Goal: Transaction & Acquisition: Purchase product/service

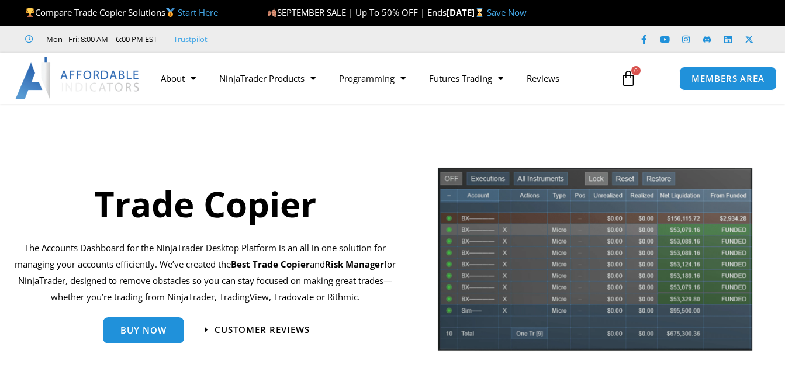
scroll to position [39, 0]
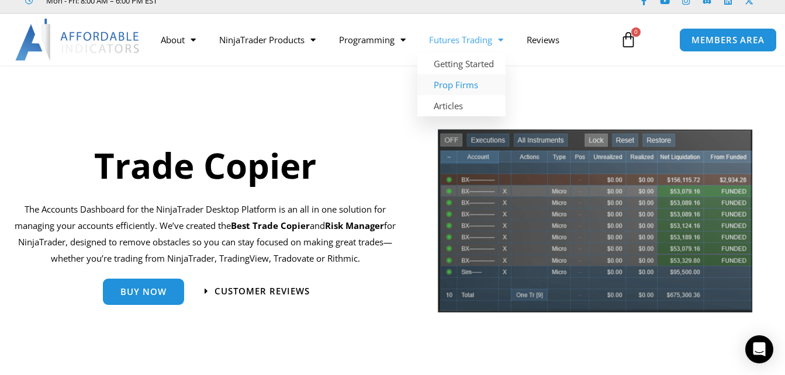
click at [476, 85] on link "Prop Firms" at bounding box center [461, 84] width 88 height 21
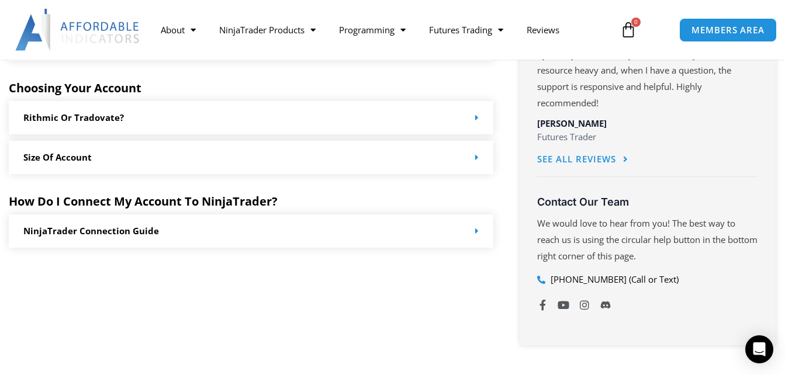
scroll to position [680, 0]
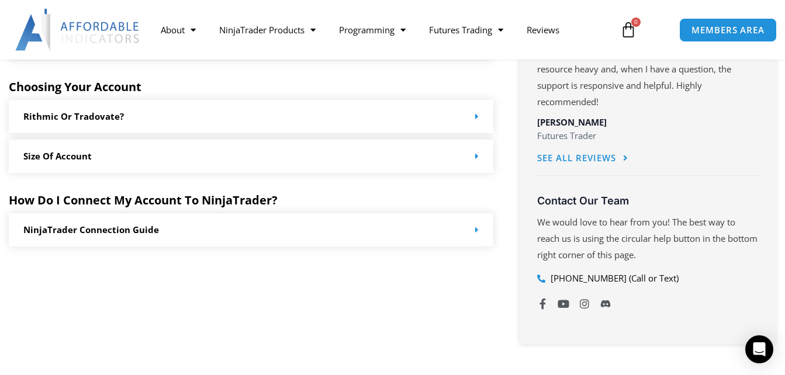
click at [131, 201] on h5 "How Do I Connect My Account To NinjaTrader?" at bounding box center [251, 200] width 485 height 14
click at [137, 230] on link "NinjaTrader Connection Guide" at bounding box center [91, 230] width 136 height 12
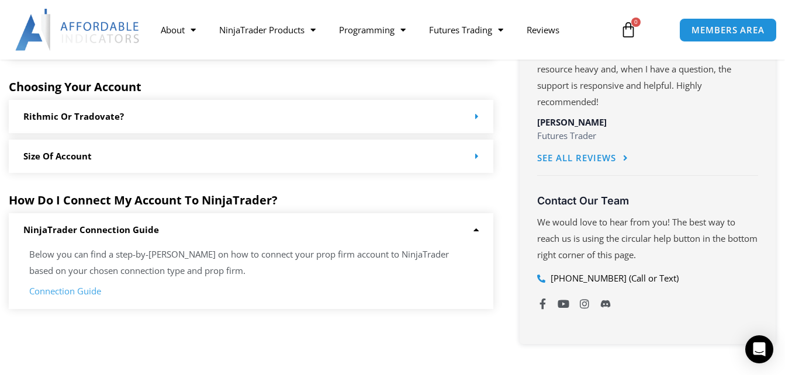
click at [106, 117] on link "Rithmic or Tradovate?" at bounding box center [73, 116] width 101 height 12
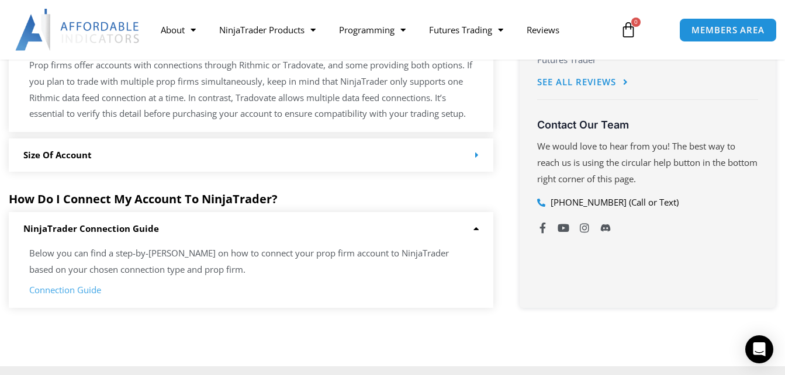
scroll to position [758, 0]
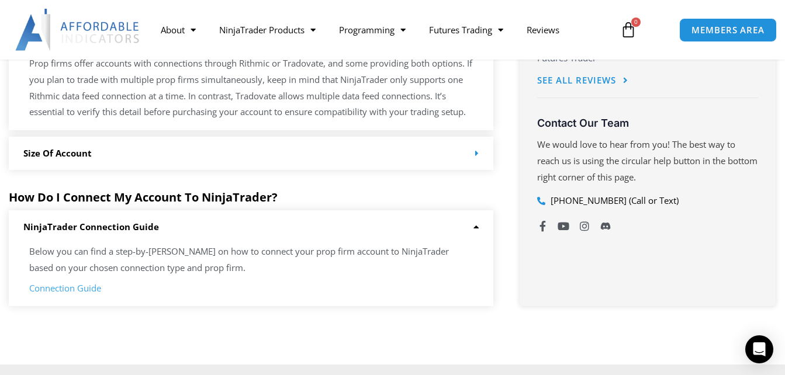
click at [79, 288] on link "Connection Guide" at bounding box center [65, 288] width 72 height 12
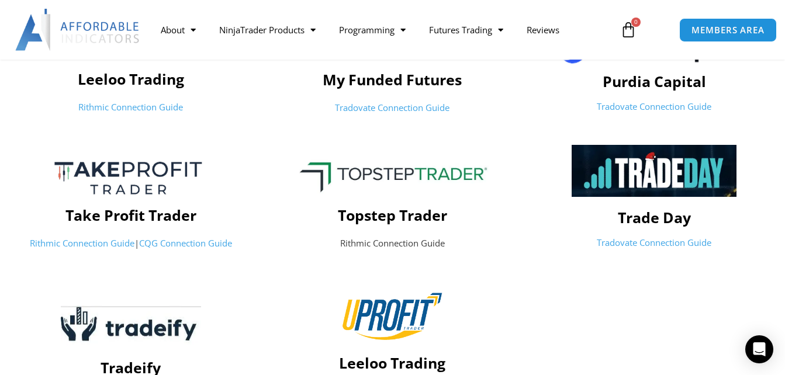
scroll to position [568, 0]
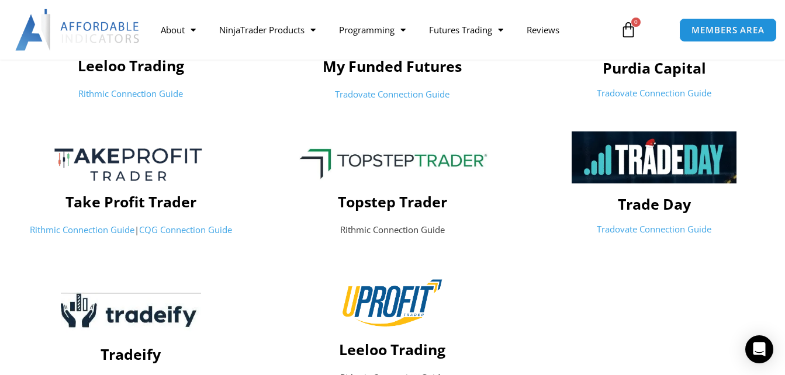
click at [175, 189] on img at bounding box center [131, 163] width 202 height 64
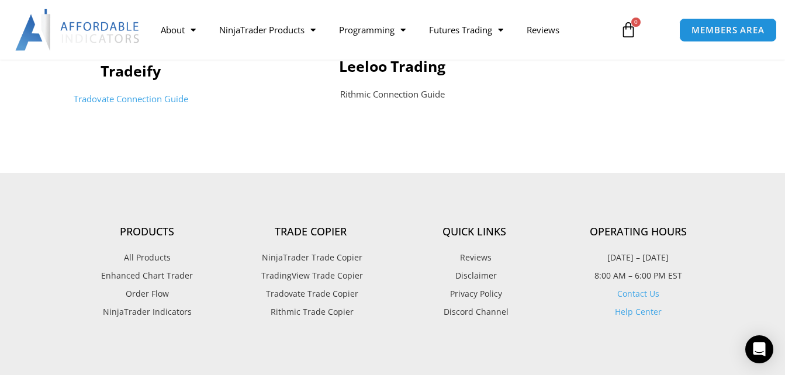
scroll to position [852, 0]
click at [317, 290] on span "Tradovate Trade Copier" at bounding box center [310, 293] width 95 height 15
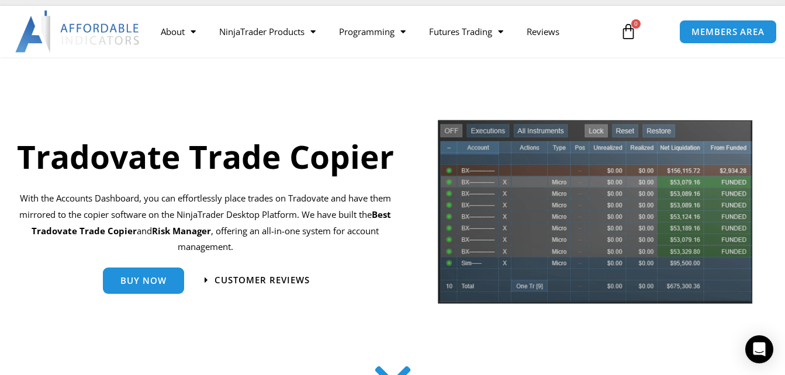
scroll to position [47, 0]
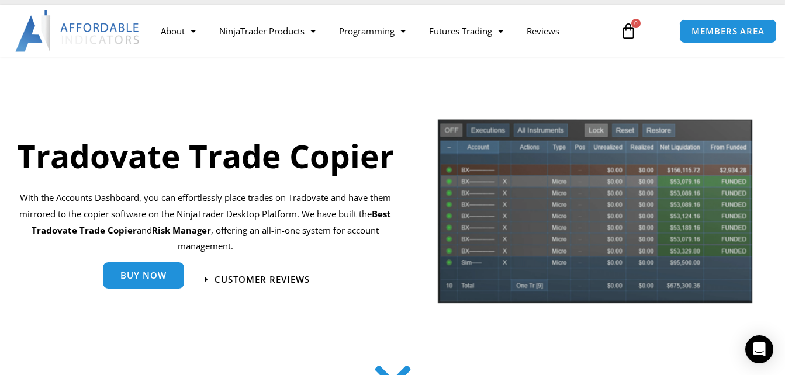
click at [176, 274] on link "Buy Now" at bounding box center [143, 275] width 81 height 26
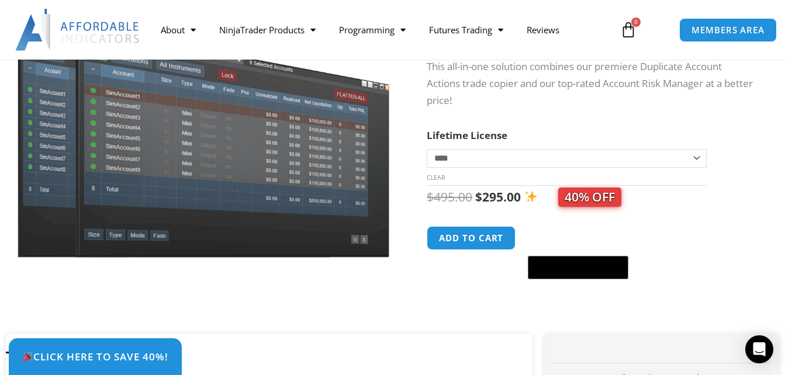
scroll to position [174, 0]
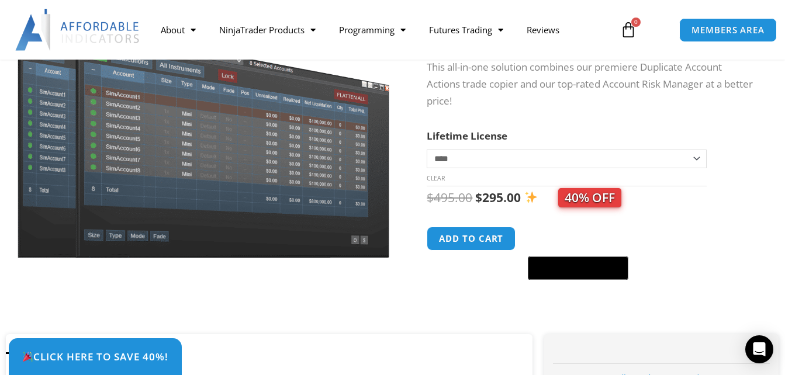
click at [699, 159] on select "**********" at bounding box center [566, 159] width 279 height 19
click at [681, 134] on th "Lifetime License" at bounding box center [566, 136] width 279 height 18
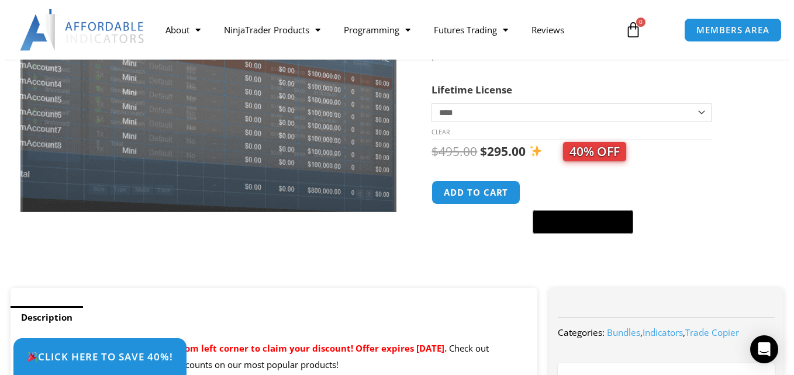
scroll to position [220, 0]
